Goal: Task Accomplishment & Management: Use online tool/utility

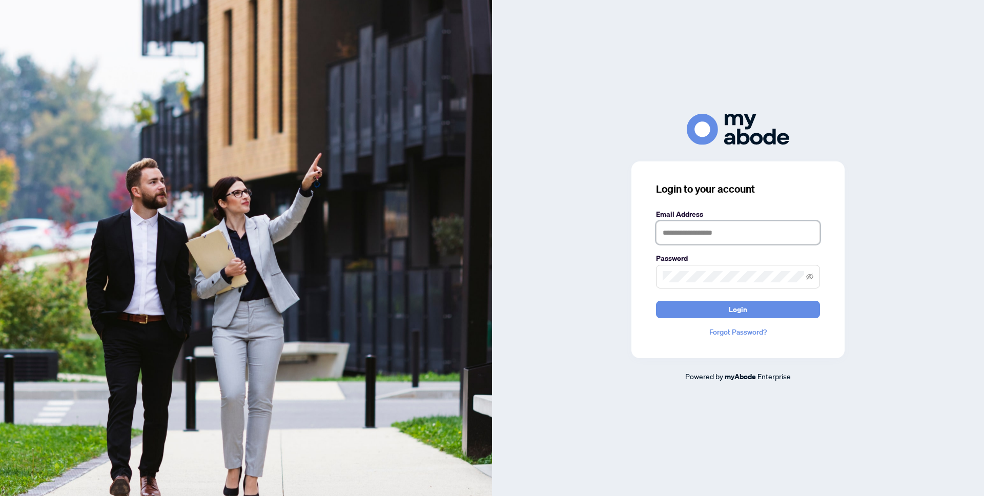
click at [742, 234] on input "text" at bounding box center [738, 233] width 164 height 24
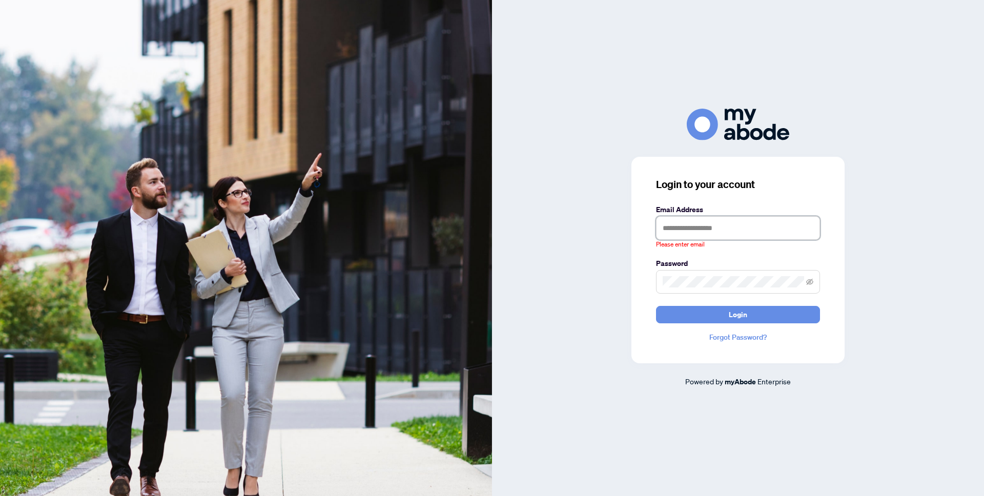
type input "**********"
click at [656, 306] on button "Login" at bounding box center [738, 314] width 164 height 17
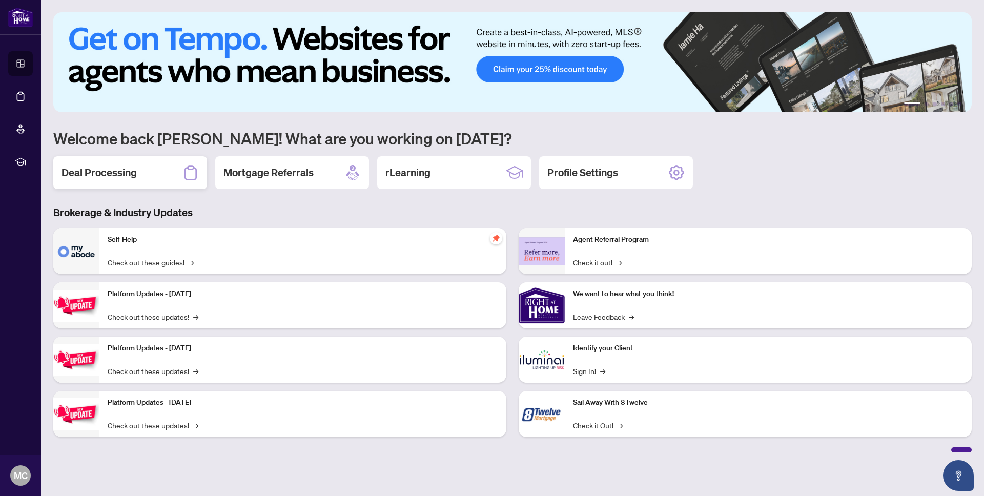
click at [100, 165] on div "Deal Processing" at bounding box center [130, 172] width 154 height 33
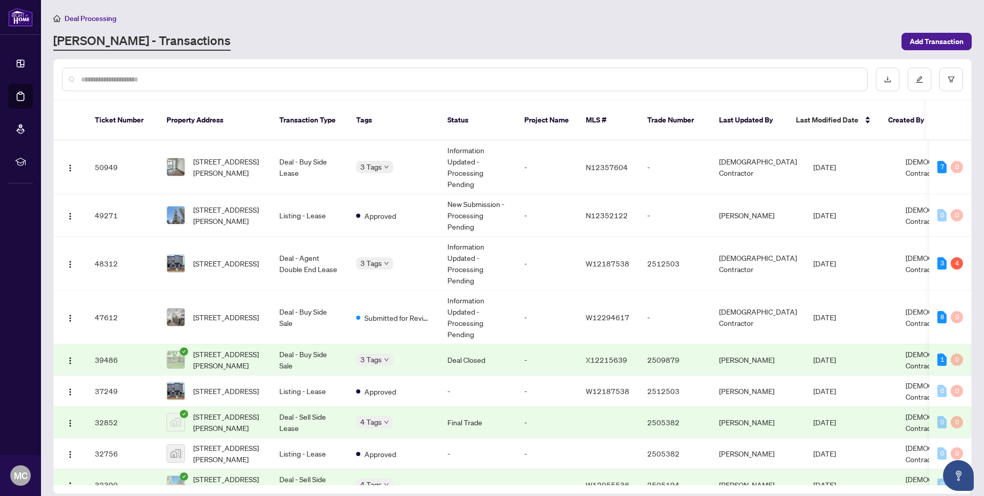
click at [87, 20] on span "Deal Processing" at bounding box center [91, 18] width 52 height 9
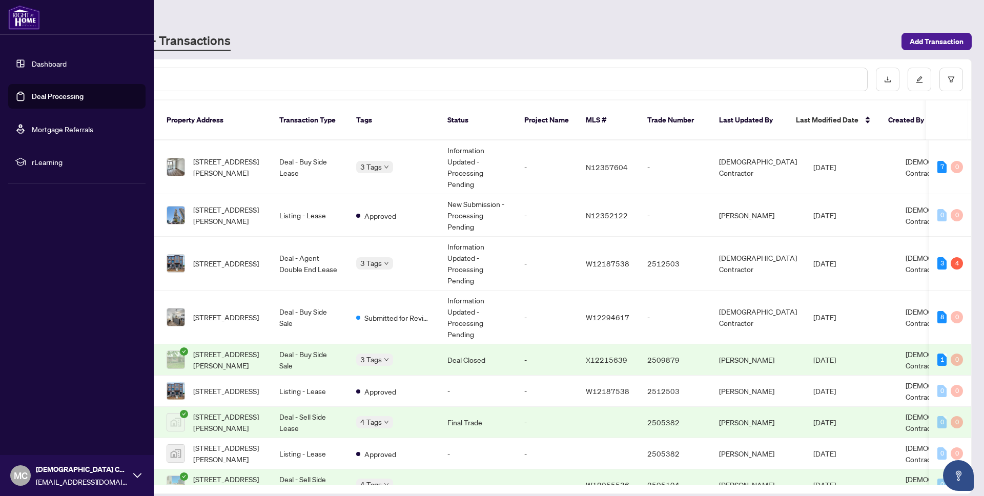
click at [44, 65] on link "Dashboard" at bounding box center [49, 63] width 35 height 9
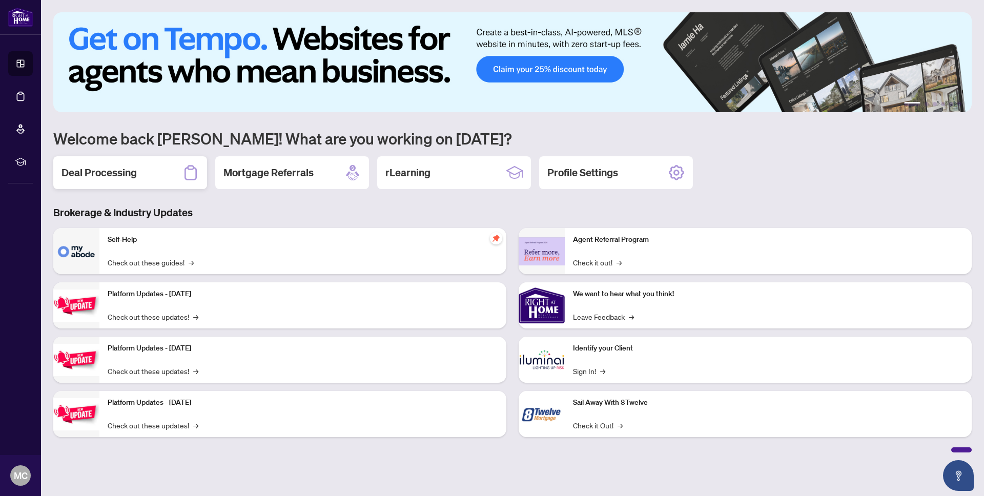
click at [137, 172] on div "Deal Processing" at bounding box center [130, 172] width 154 height 33
